Goal: Information Seeking & Learning: Learn about a topic

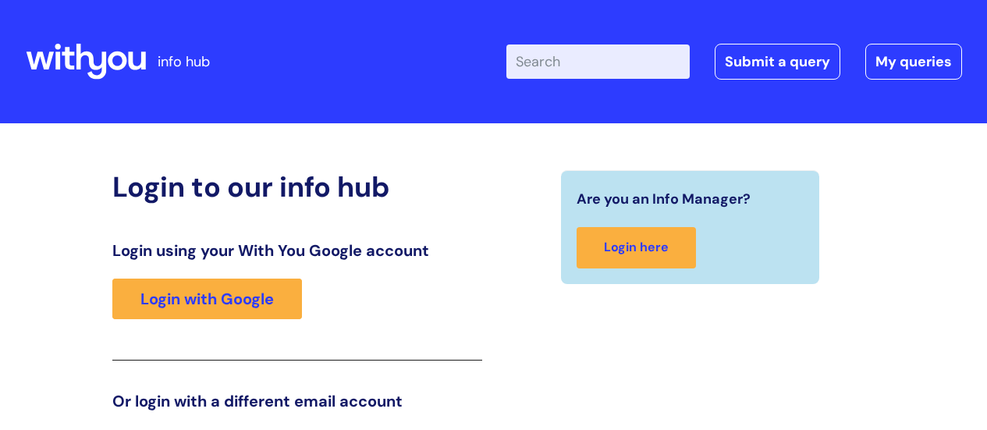
scroll to position [238, 0]
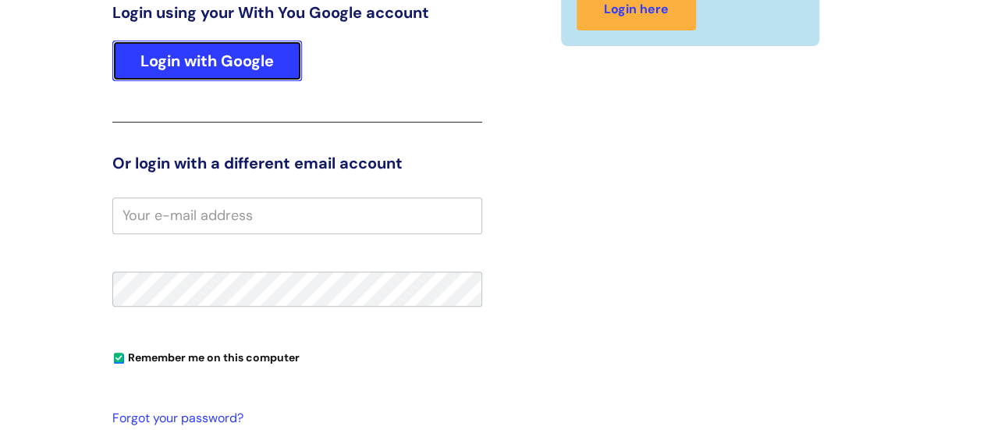
click at [234, 66] on link "Login with Google" at bounding box center [207, 61] width 190 height 41
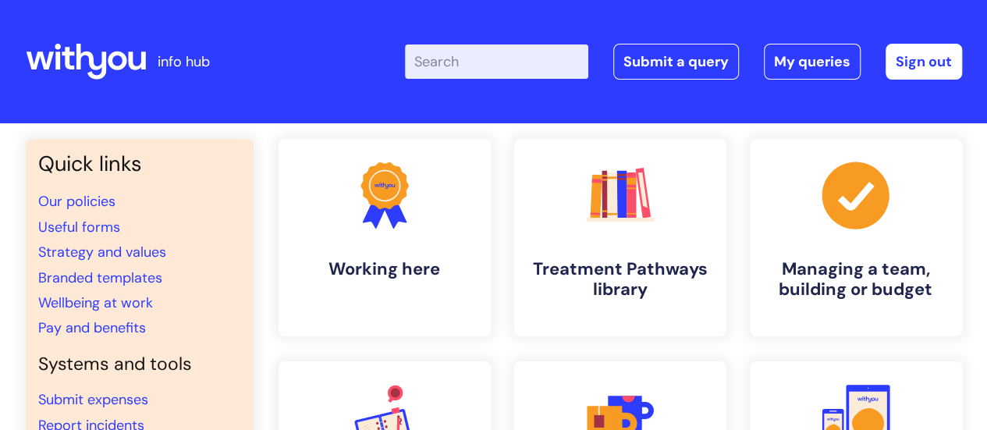
click at [441, 62] on input "Enter your search term here..." at bounding box center [496, 61] width 183 height 34
type input "leaver"
click button "Search" at bounding box center [0, 0] width 0 height 0
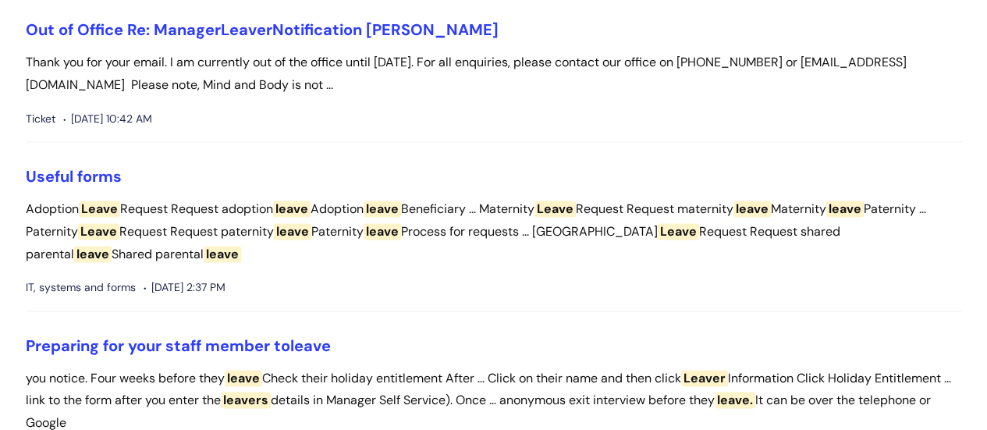
scroll to position [1014, 0]
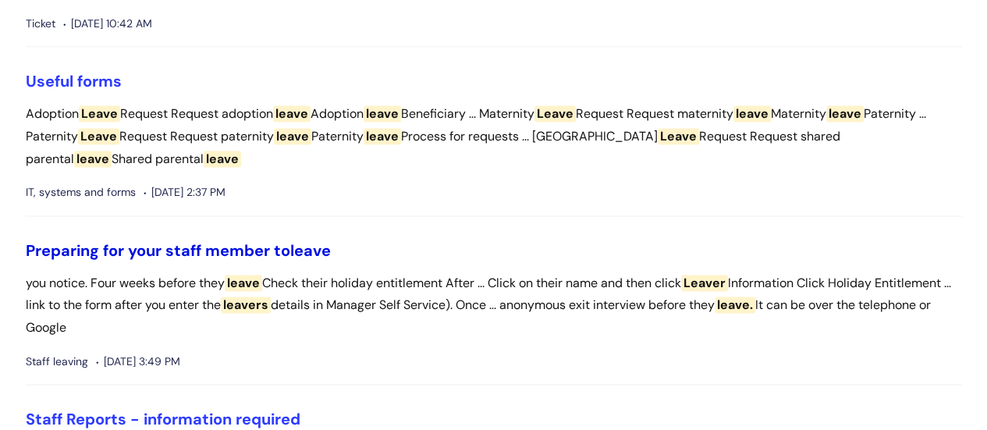
click at [216, 247] on link "Preparing for your staff member to leave" at bounding box center [178, 250] width 305 height 20
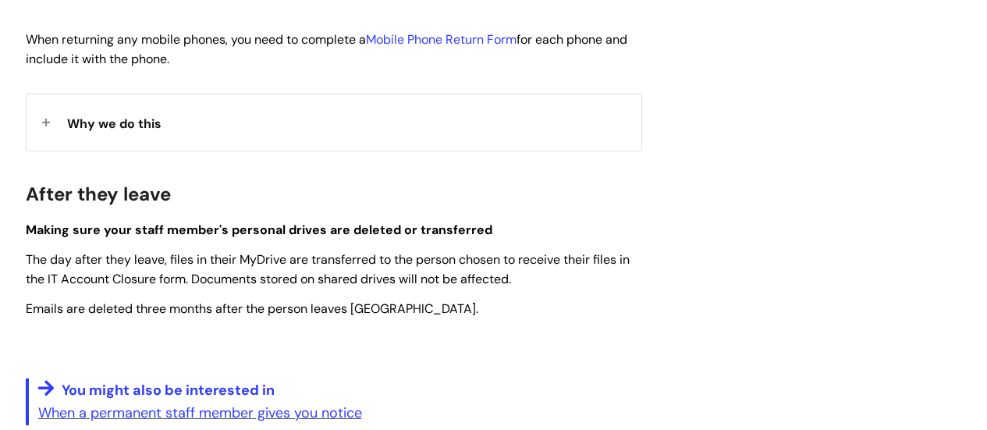
scroll to position [2340, 0]
